Goal: Information Seeking & Learning: Learn about a topic

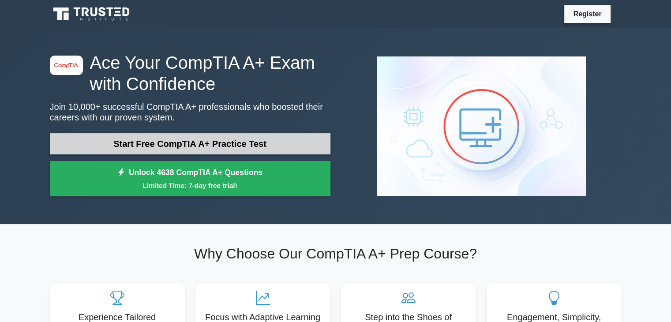
click at [236, 143] on link "Start Free CompTIA A+ Practice Test" at bounding box center [190, 143] width 281 height 21
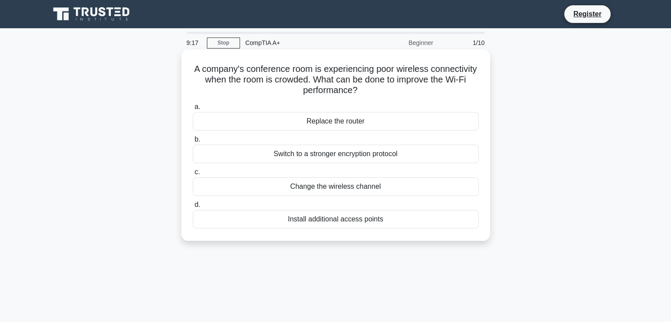
click at [330, 186] on div "Change the wireless channel" at bounding box center [336, 186] width 286 height 19
click at [193, 175] on input "c. Change the wireless channel" at bounding box center [193, 172] width 0 height 6
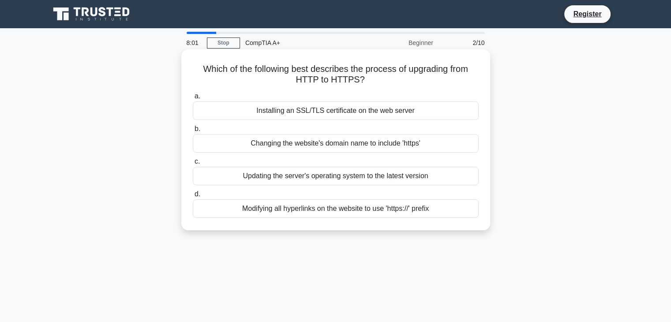
click at [270, 173] on div "Updating the server's operating system to the latest version" at bounding box center [336, 176] width 286 height 19
click at [193, 165] on input "c. Updating the server's operating system to the latest version" at bounding box center [193, 162] width 0 height 6
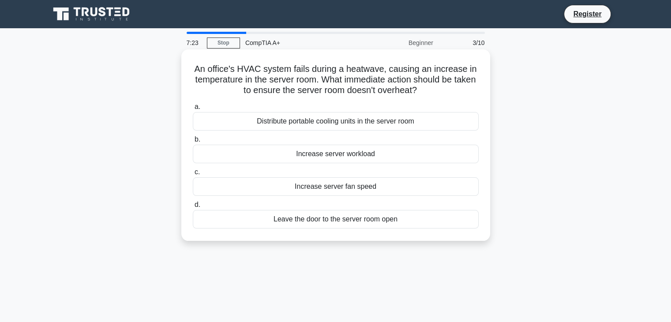
click at [420, 186] on div "Increase server fan speed" at bounding box center [336, 186] width 286 height 19
click at [193, 175] on input "c. Increase server fan speed" at bounding box center [193, 172] width 0 height 6
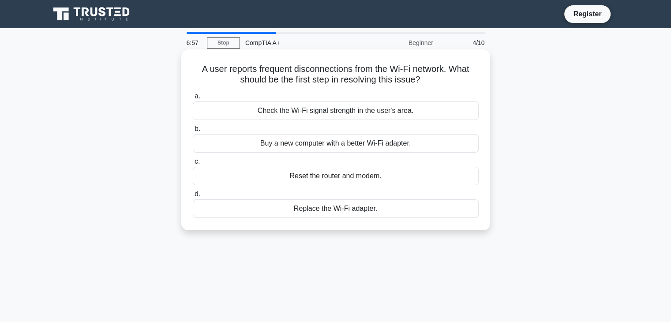
click at [409, 115] on div "Check the Wi-Fi signal strength in the user's area." at bounding box center [336, 110] width 286 height 19
click at [193, 99] on input "a. Check the Wi-Fi signal strength in the user's area." at bounding box center [193, 97] width 0 height 6
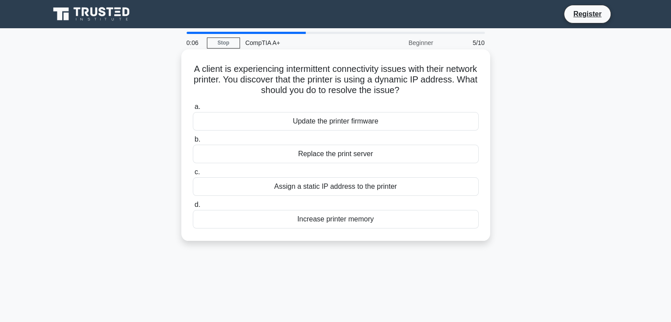
click at [341, 187] on div "Assign a static IP address to the printer" at bounding box center [336, 186] width 286 height 19
click at [193, 175] on input "c. Assign a static IP address to the printer" at bounding box center [193, 172] width 0 height 6
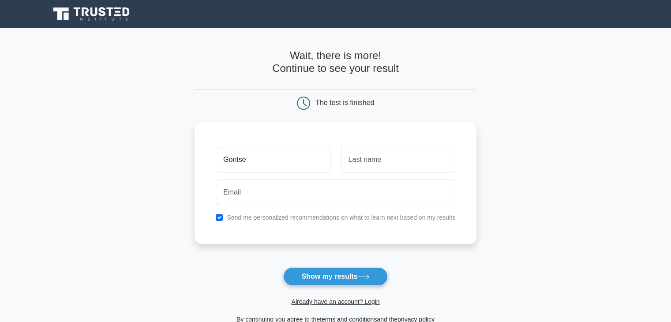
type input "Gontse"
click at [353, 161] on input "text" at bounding box center [398, 160] width 114 height 26
type input "Ndabambi"
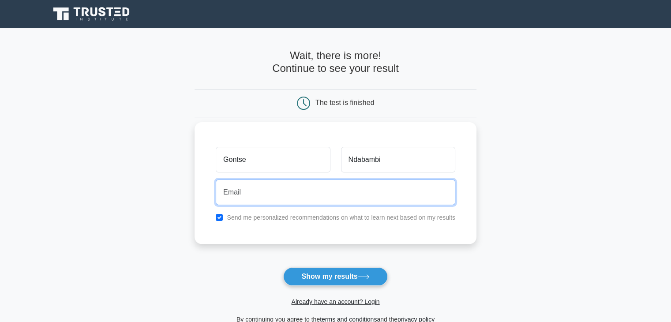
click at [322, 186] on input "email" at bounding box center [335, 193] width 239 height 26
type input "ndabambi.gontse@gmail.com"
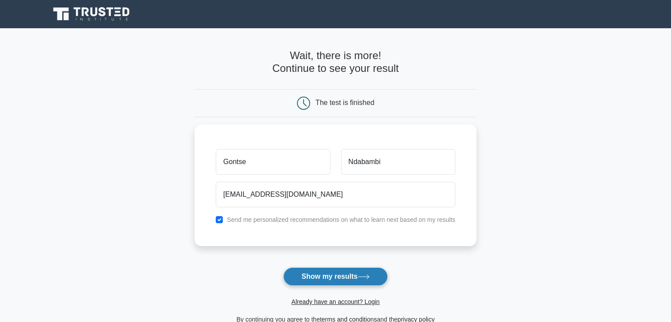
click at [330, 274] on button "Show my results" at bounding box center [335, 276] width 104 height 19
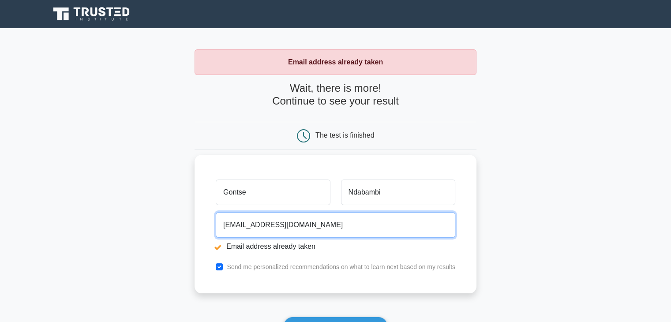
click at [400, 219] on input "ndabambi.gontse@gmail.com" at bounding box center [335, 225] width 239 height 26
type input "n"
click at [400, 224] on input "email" at bounding box center [335, 225] width 239 height 26
type input "gontse110805@gmail.com"
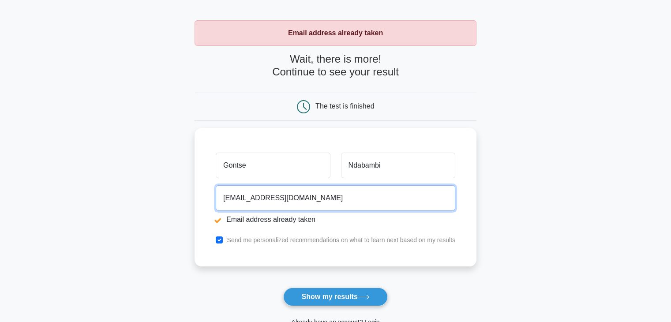
scroll to position [44, 0]
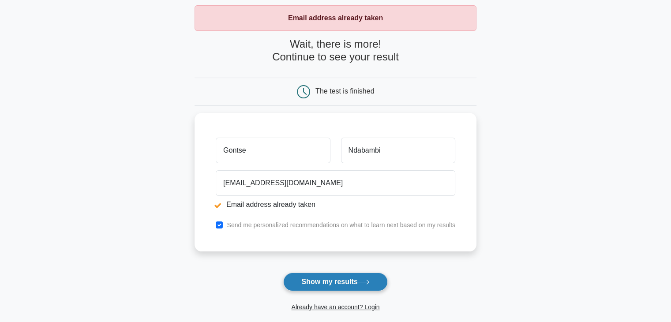
click at [365, 280] on icon at bounding box center [364, 282] width 12 height 5
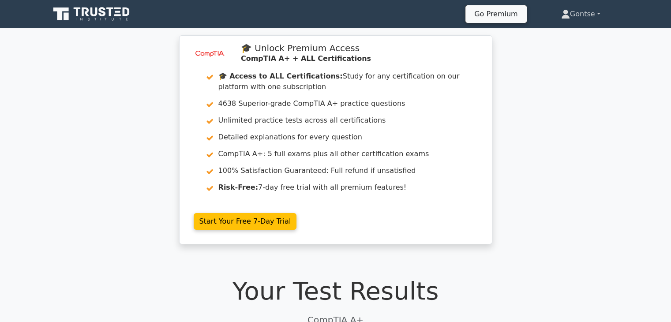
click at [591, 18] on link "Gontse" at bounding box center [581, 14] width 82 height 18
click at [596, 13] on link "Gontse" at bounding box center [581, 14] width 82 height 18
click at [595, 13] on link "Gontse" at bounding box center [581, 14] width 82 height 18
click at [581, 13] on link "Gontse" at bounding box center [581, 14] width 82 height 18
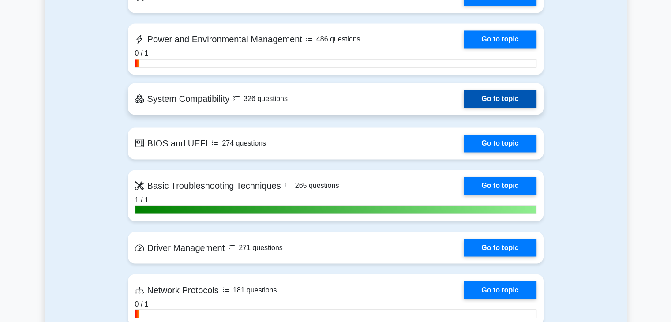
scroll to position [1500, 0]
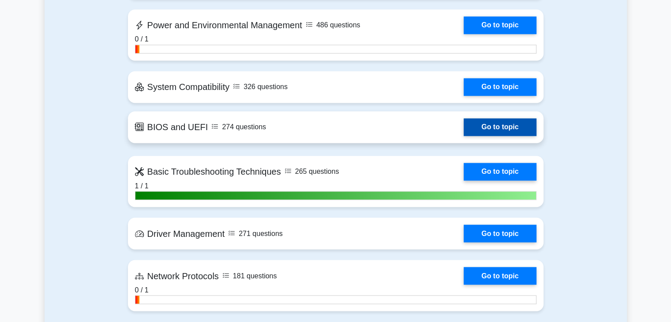
click at [518, 126] on link "Go to topic" at bounding box center [500, 127] width 72 height 18
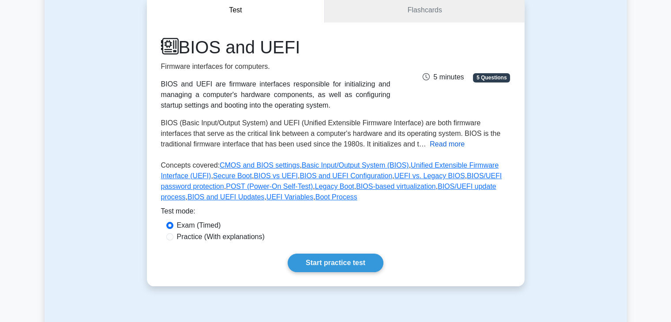
click at [430, 145] on button "Read more" at bounding box center [447, 144] width 35 height 11
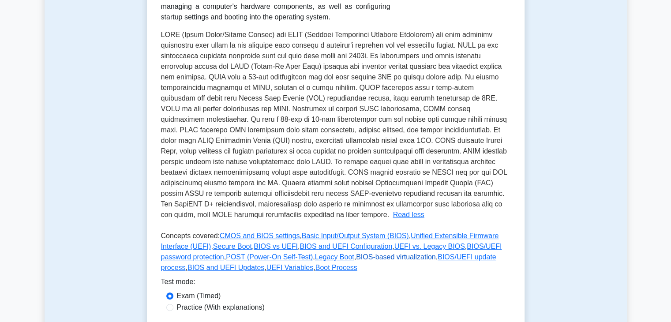
scroll to position [221, 0]
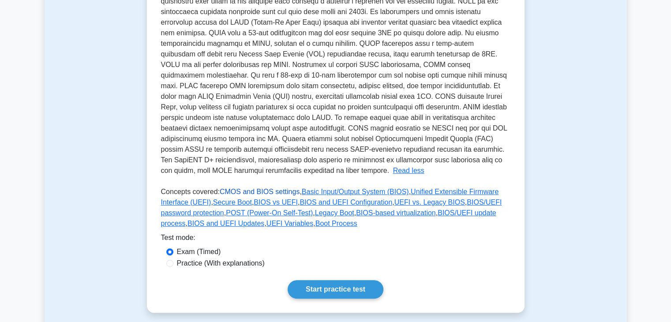
click at [265, 195] on link "CMOS and BIOS settings" at bounding box center [260, 191] width 80 height 7
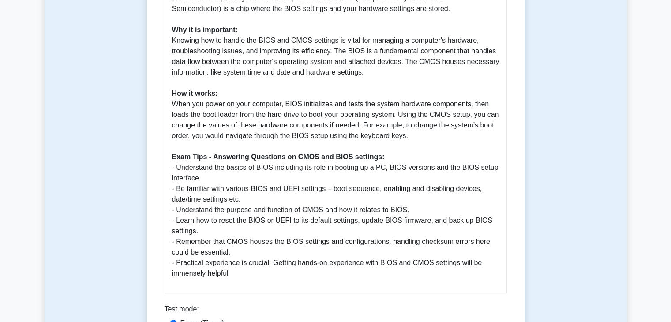
scroll to position [309, 0]
